Goal: Information Seeking & Learning: Learn about a topic

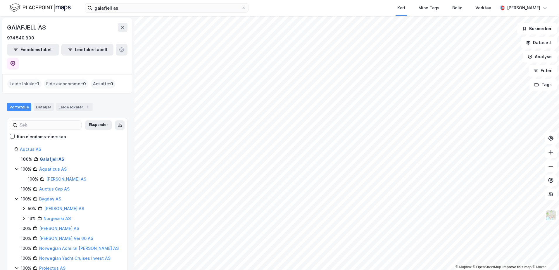
click at [49, 157] on link "Gaiafjell AS" at bounding box center [52, 159] width 25 height 5
click at [121, 13] on div "gaiafjell as Kart Mine Tags Bolig Verktøy [PERSON_NAME]" at bounding box center [279, 8] width 559 height 16
click at [131, 8] on input "gaiafjell as" at bounding box center [166, 8] width 149 height 9
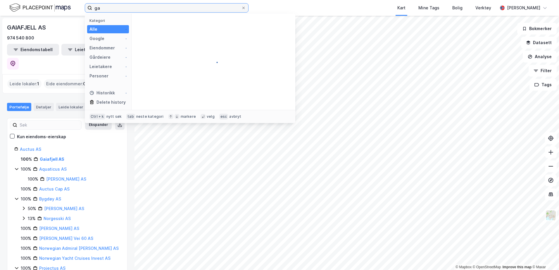
type input "g"
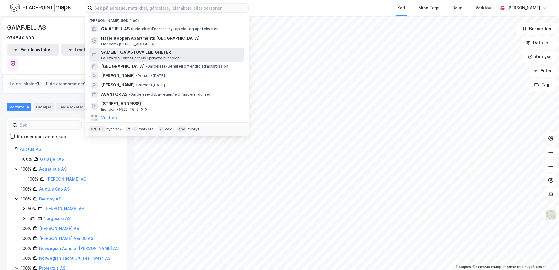
click at [157, 58] on span "Leietaker • Lønnet arbeid i private husholdn." at bounding box center [141, 58] width 80 height 5
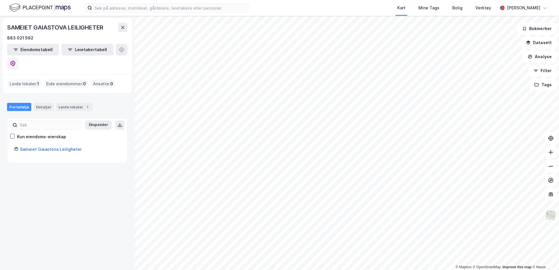
click at [61, 147] on link "Sameiet Gaiastova Leiligheter" at bounding box center [51, 149] width 62 height 5
click at [70, 103] on div "Leide lokaler 1" at bounding box center [74, 107] width 37 height 8
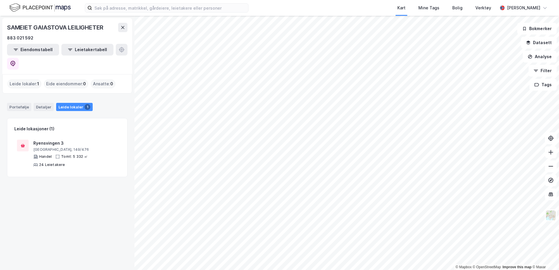
click at [71, 103] on div "Leide lokaler 1" at bounding box center [74, 107] width 37 height 8
click at [25, 103] on div "Portefølje" at bounding box center [19, 107] width 24 height 8
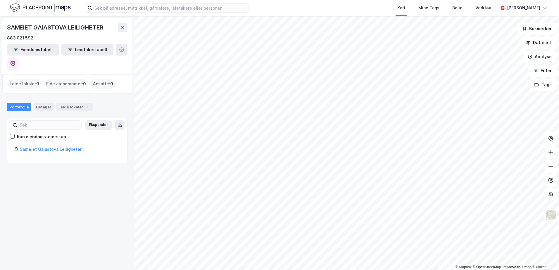
click at [193, 15] on div "Kart Mine Tags Bolig Verktøy [PERSON_NAME]" at bounding box center [279, 8] width 559 height 16
click at [192, 9] on input at bounding box center [170, 8] width 156 height 9
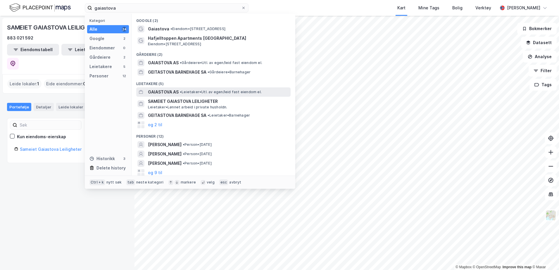
click at [176, 92] on span "GAIASTOVA AS" at bounding box center [163, 92] width 31 height 7
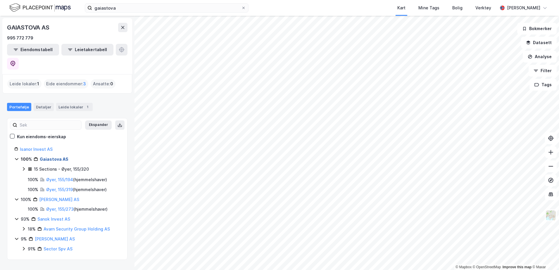
click at [56, 157] on link "Gaiastova AS" at bounding box center [54, 159] width 29 height 5
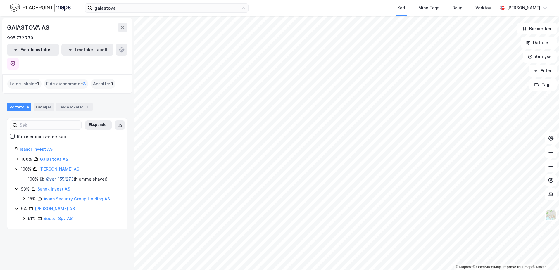
click at [57, 177] on link "Øyer, 155/273" at bounding box center [60, 179] width 28 height 5
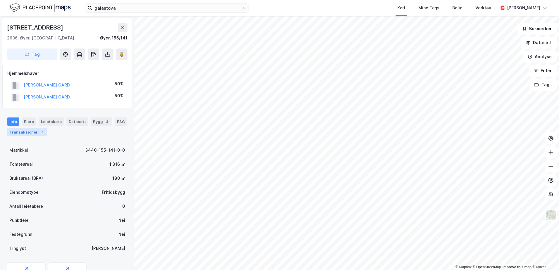
click at [30, 135] on div "Transaksjoner 7" at bounding box center [27, 132] width 40 height 8
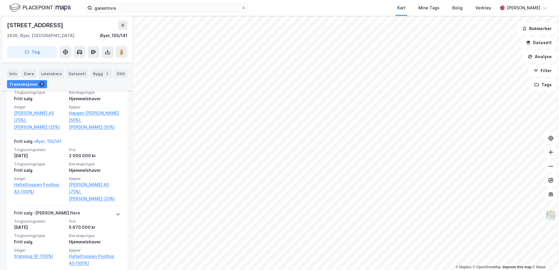
scroll to position [526, 0]
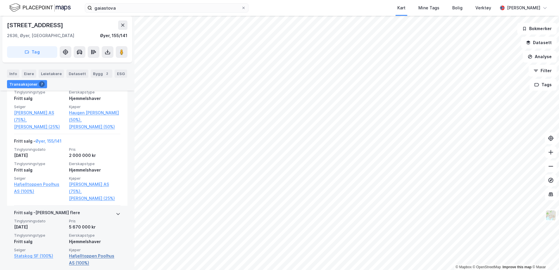
click at [77, 253] on link "Hafjelltoppen Poolhus AS (100%)" at bounding box center [94, 260] width 51 height 14
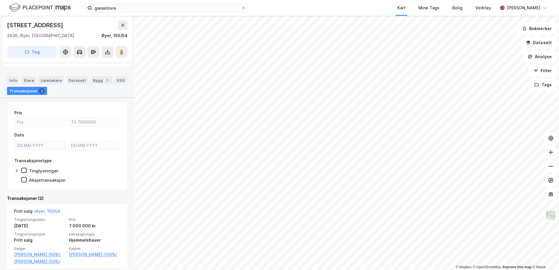
scroll to position [99, 0]
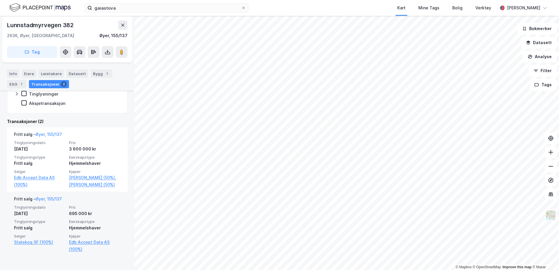
scroll to position [119, 0]
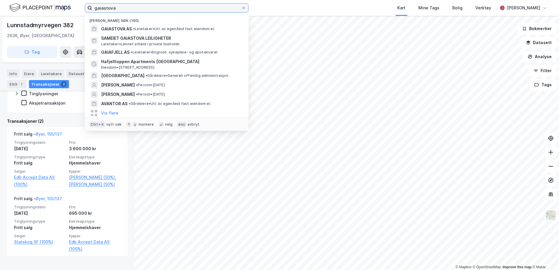
drag, startPoint x: 171, startPoint y: 8, endPoint x: 51, endPoint y: 4, distance: 119.2
click at [51, 4] on div "gaiastova Nylige søk (100) GAIASTOVA AS • Leietaker • Utl. av egen/leid fast ei…" at bounding box center [279, 8] width 559 height 16
paste input "Borgenhaug 20"
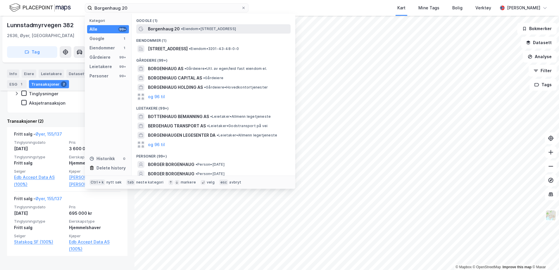
click at [174, 29] on span "Borgenhaug 20" at bounding box center [164, 28] width 32 height 7
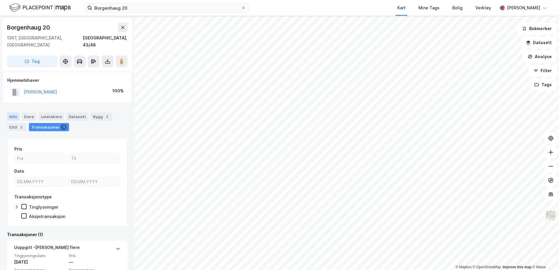
click at [14, 113] on div "Info" at bounding box center [13, 117] width 12 height 8
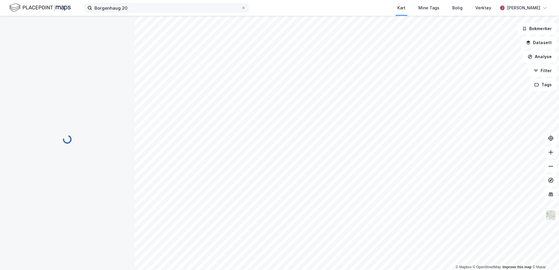
scroll to position [0, 0]
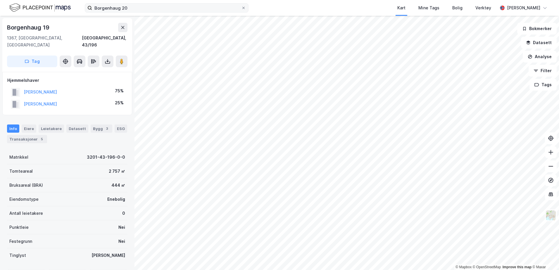
scroll to position [0, 0]
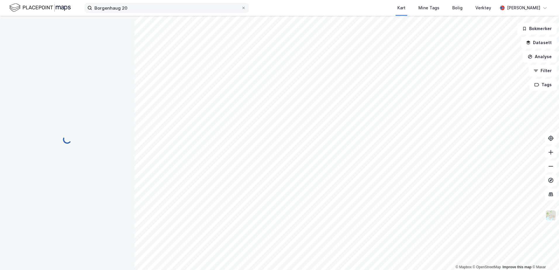
scroll to position [0, 0]
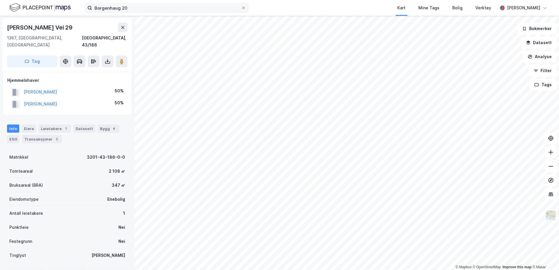
scroll to position [0, 0]
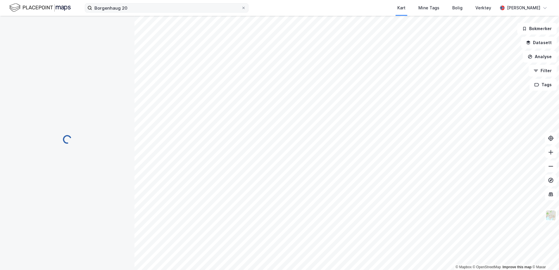
scroll to position [0, 0]
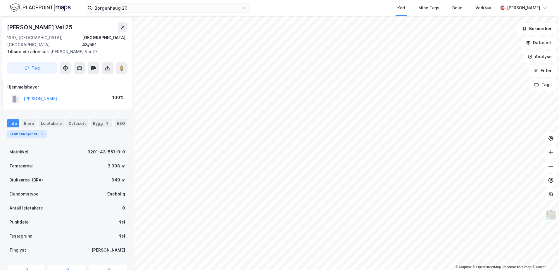
click at [29, 130] on div "Transaksjoner 1" at bounding box center [27, 134] width 40 height 8
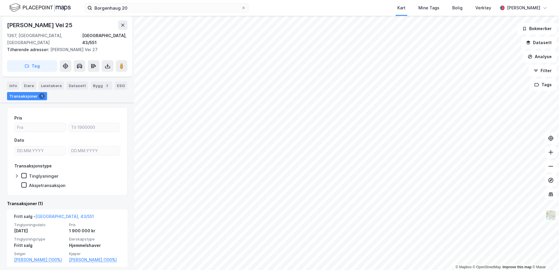
scroll to position [42, 0]
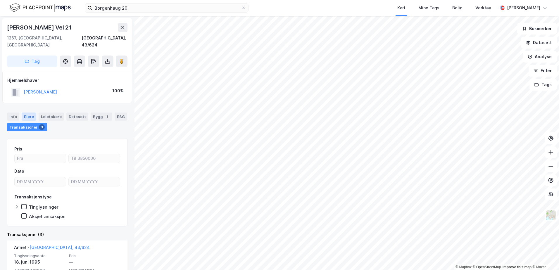
click at [30, 113] on div "Eiere" at bounding box center [29, 117] width 15 height 8
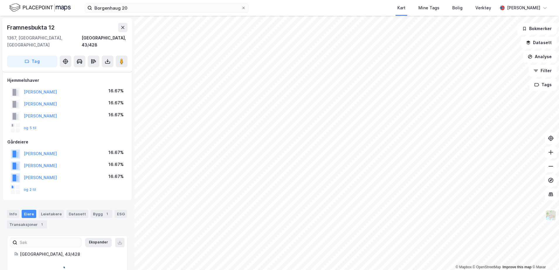
scroll to position [7, 0]
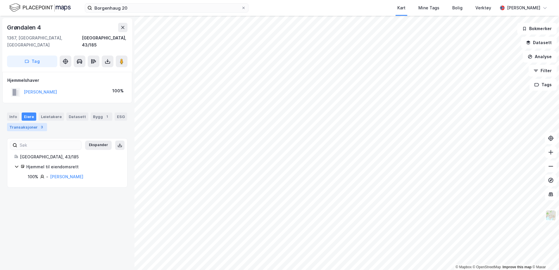
click at [33, 123] on div "Transaksjoner 3" at bounding box center [27, 127] width 40 height 8
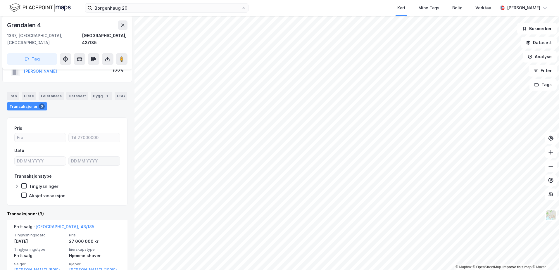
scroll to position [29, 0]
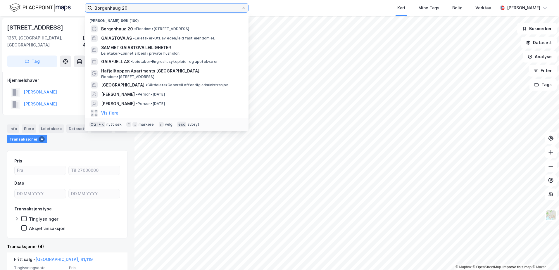
drag, startPoint x: 128, startPoint y: 10, endPoint x: 16, endPoint y: 0, distance: 111.9
click at [18, 1] on div "Borgenhaug 20 Nylige søk (100) [GEOGRAPHIC_DATA] 20 • Eiendom • [STREET_ADDRESS…" at bounding box center [279, 8] width 559 height 16
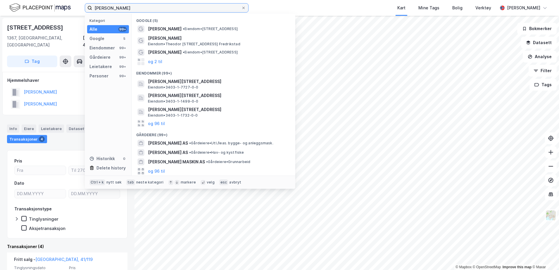
drag, startPoint x: 104, startPoint y: 7, endPoint x: 31, endPoint y: -1, distance: 73.6
click at [31, 0] on html "[PERSON_NAME] Kategori Alle 99+ Google 5 Eiendommer 99+ Gårdeiere 99+ Leietaker…" at bounding box center [279, 135] width 559 height 270
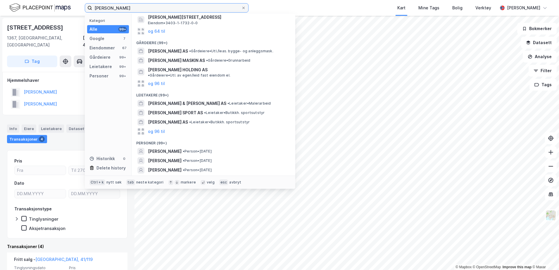
scroll to position [92, 0]
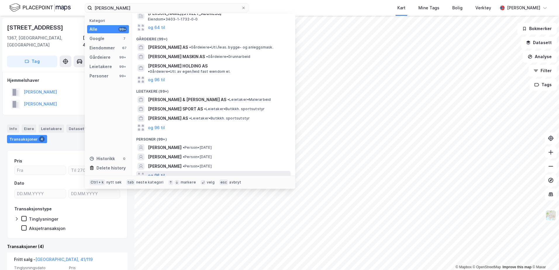
click at [157, 172] on button "og 96 til" at bounding box center [156, 175] width 17 height 7
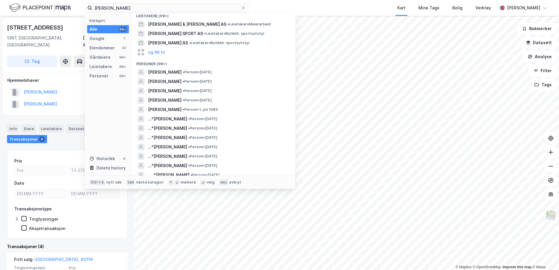
scroll to position [0, 0]
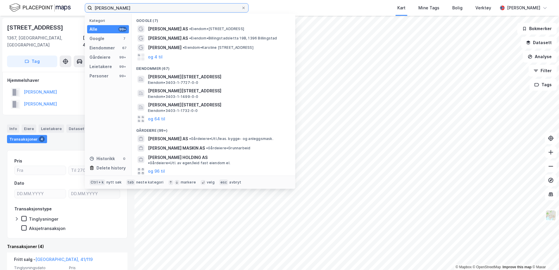
drag, startPoint x: 115, startPoint y: 9, endPoint x: -1, endPoint y: -8, distance: 117.8
click at [0, 0] on html "[PERSON_NAME] Kategori Alle 99+ Google 7 Eiendommer 67 Gårdeiere 99+ Leietakere…" at bounding box center [279, 135] width 559 height 270
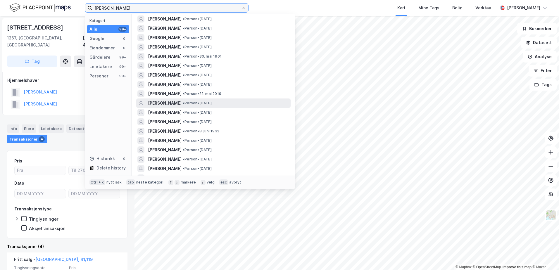
scroll to position [117, 0]
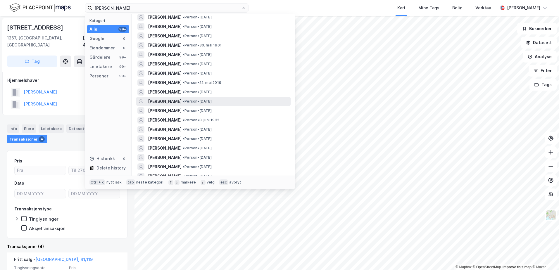
click at [180, 100] on span "[PERSON_NAME]" at bounding box center [165, 101] width 34 height 7
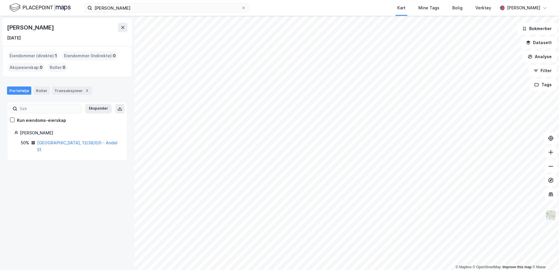
drag, startPoint x: 163, startPoint y: 15, endPoint x: 151, endPoint y: 14, distance: 12.6
click at [151, 14] on div "[PERSON_NAME] Kart Mine Tags Bolig Verktøy [PERSON_NAME]" at bounding box center [279, 8] width 559 height 16
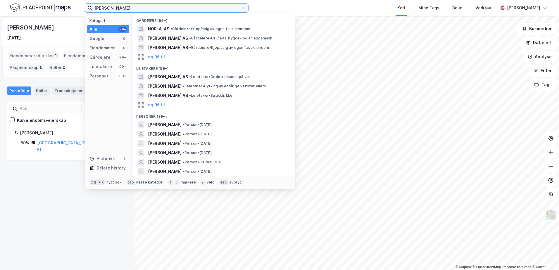
drag, startPoint x: 152, startPoint y: 10, endPoint x: -1, endPoint y: -10, distance: 154.1
click at [0, 0] on html "[PERSON_NAME] Kategori Alle 99+ Google 0 Eiendommer 0 Gårdeiere 99+ Leietakere …" at bounding box center [279, 135] width 559 height 270
paste input "[PERSON_NAME] S"
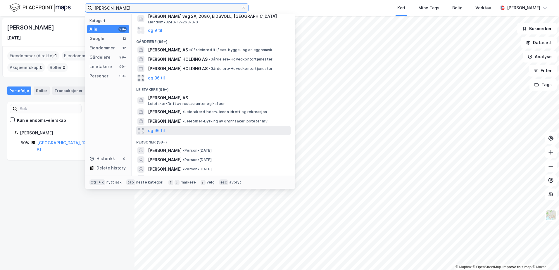
scroll to position [117, 0]
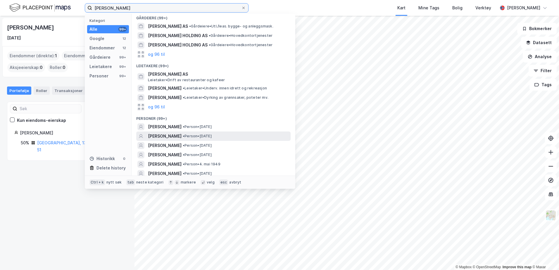
type input "[PERSON_NAME]"
click at [174, 133] on span "[PERSON_NAME]" at bounding box center [165, 136] width 34 height 7
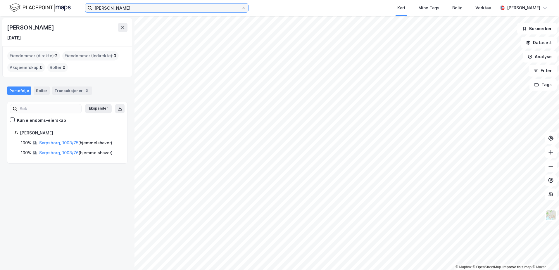
click at [135, 9] on input "[PERSON_NAME]" at bounding box center [166, 8] width 149 height 9
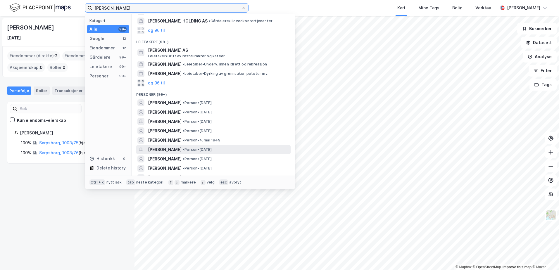
scroll to position [146, 0]
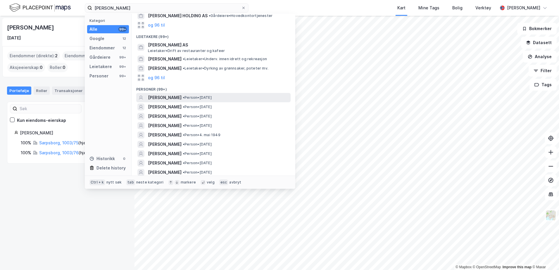
click at [171, 95] on span "[PERSON_NAME]" at bounding box center [165, 97] width 34 height 7
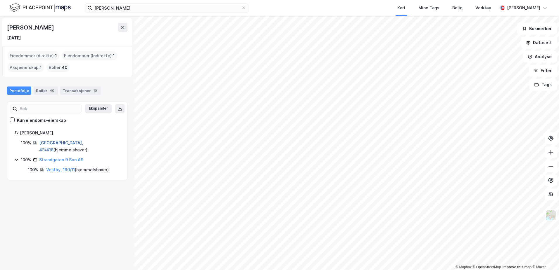
click at [59, 142] on link "[GEOGRAPHIC_DATA], 43/418" at bounding box center [61, 146] width 44 height 12
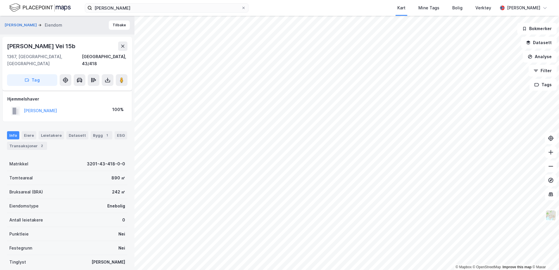
scroll to position [29, 0]
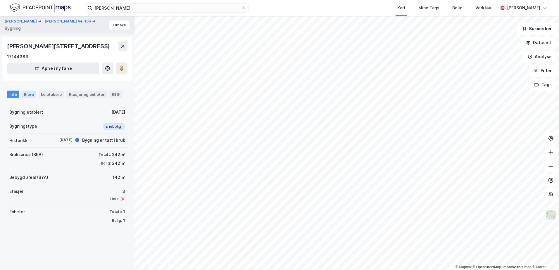
click at [28, 98] on div "Eiere" at bounding box center [29, 95] width 15 height 8
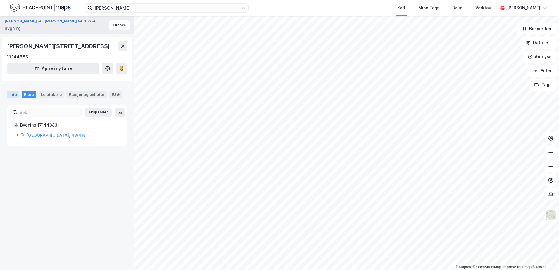
click at [12, 98] on div "Info" at bounding box center [13, 95] width 12 height 8
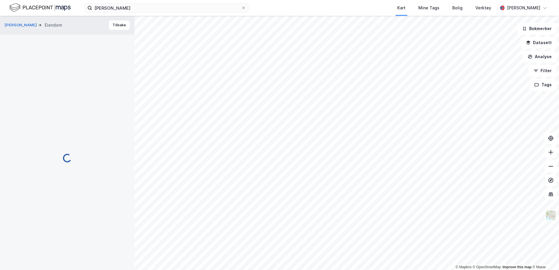
scroll to position [29, 0]
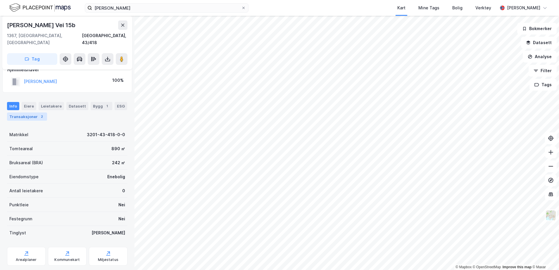
click at [32, 113] on div "Transaksjoner 2" at bounding box center [27, 117] width 40 height 8
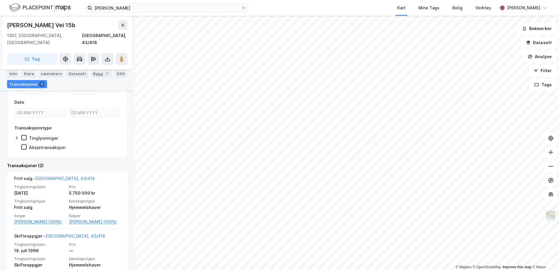
scroll to position [59, 0]
